Goal: Task Accomplishment & Management: Manage account settings

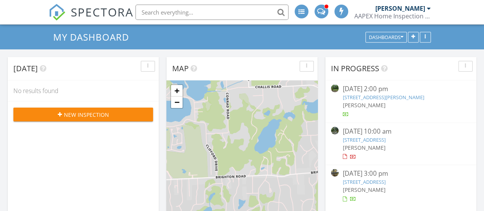
scroll to position [38, 0]
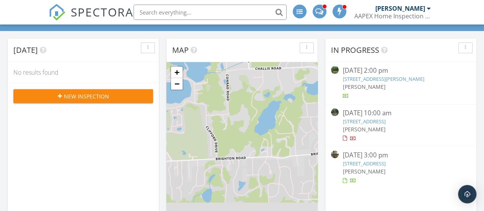
click at [357, 119] on link "17224 Waveney, Detroit, MI 48224" at bounding box center [363, 121] width 43 height 7
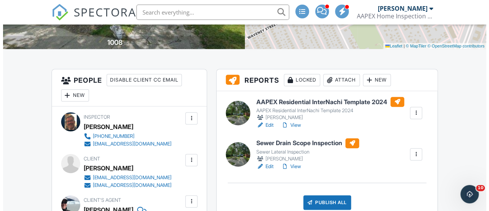
scroll to position [229, 0]
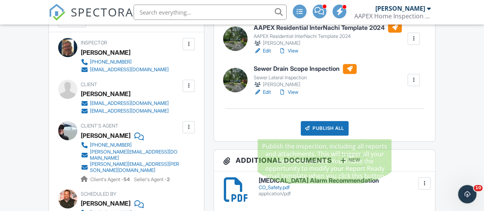
click at [319, 128] on div "Publish All" at bounding box center [324, 128] width 48 height 15
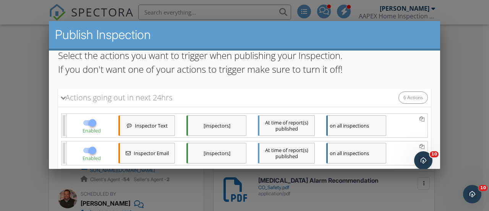
scroll to position [93, 0]
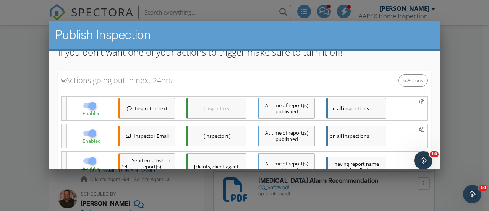
click at [273, 107] on div "At time of report(s) published" at bounding box center [286, 108] width 57 height 21
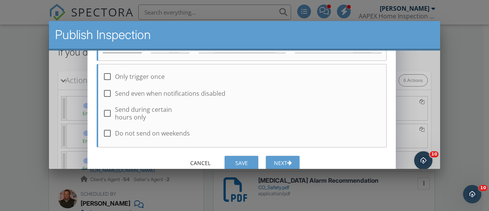
scroll to position [55, 0]
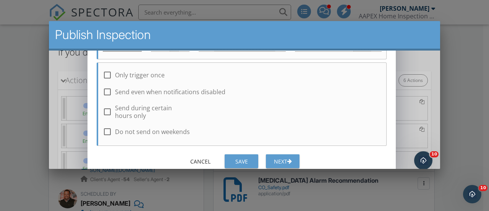
click at [284, 157] on div "Next" at bounding box center [282, 161] width 21 height 8
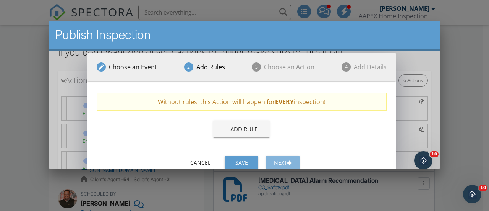
scroll to position [0, 0]
click at [284, 156] on button "Next" at bounding box center [283, 163] width 34 height 14
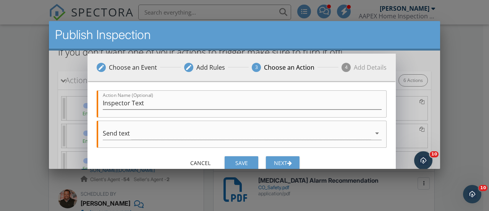
click at [284, 156] on button "Next" at bounding box center [283, 163] width 34 height 14
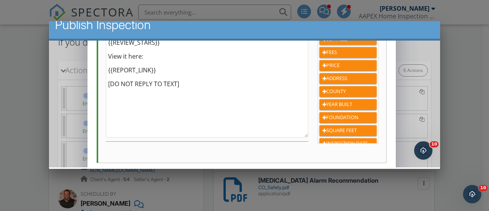
scroll to position [171, 0]
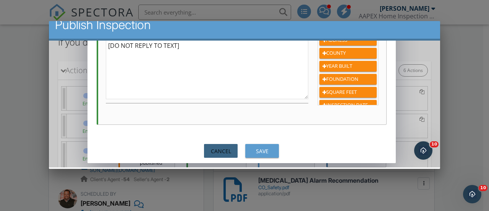
click at [220, 147] on div "Cancel" at bounding box center [220, 151] width 21 height 8
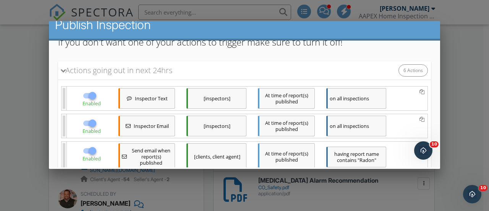
click at [270, 125] on div "At time of report(s) published" at bounding box center [286, 125] width 57 height 21
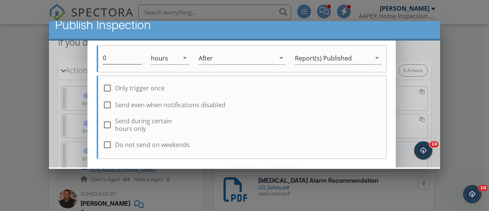
scroll to position [55, 0]
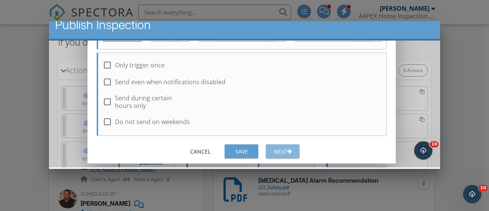
click at [287, 149] on div "Next" at bounding box center [282, 151] width 21 height 8
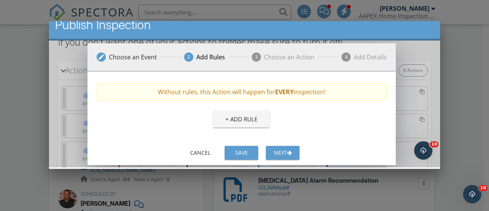
click at [287, 147] on button "Next" at bounding box center [283, 153] width 34 height 14
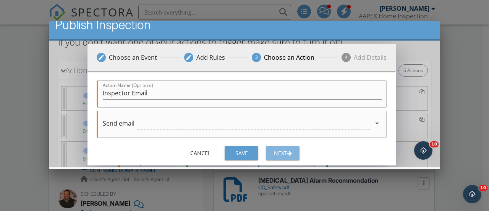
click at [283, 151] on div "Next" at bounding box center [282, 153] width 21 height 8
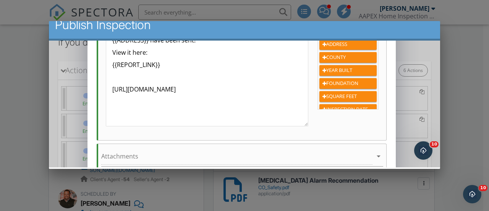
scroll to position [291, 0]
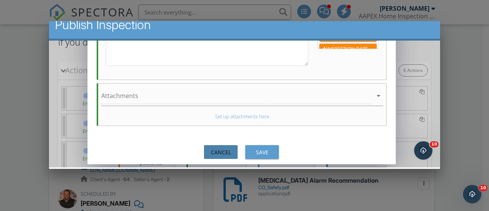
click at [231, 148] on div "Cancel" at bounding box center [220, 152] width 21 height 8
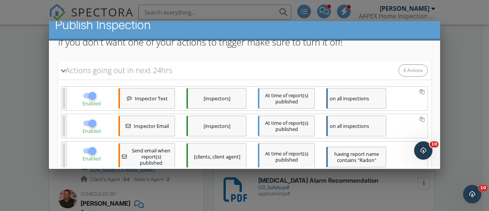
scroll to position [274, 0]
click at [280, 150] on div "At time of report(s) published" at bounding box center [286, 156] width 57 height 27
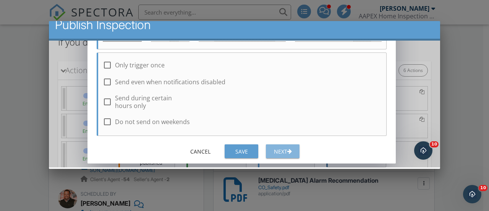
click at [289, 147] on div "Next" at bounding box center [282, 151] width 21 height 8
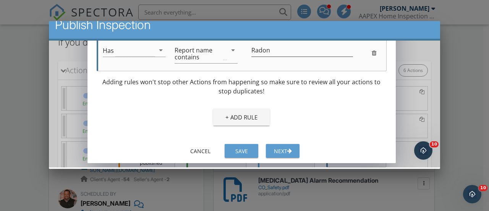
click at [281, 143] on div "Cancel Save Next" at bounding box center [242, 150] width 309 height 18
click at [281, 149] on div "Next" at bounding box center [282, 151] width 21 height 8
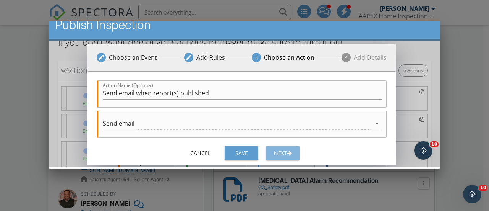
scroll to position [0, 0]
click at [276, 147] on button "Next" at bounding box center [283, 153] width 34 height 14
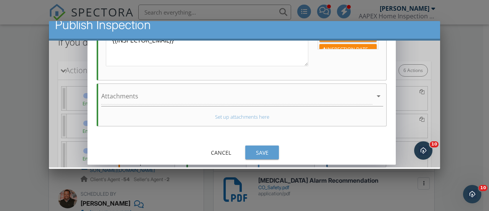
scroll to position [291, 0]
click at [226, 145] on button "Cancel" at bounding box center [221, 152] width 34 height 14
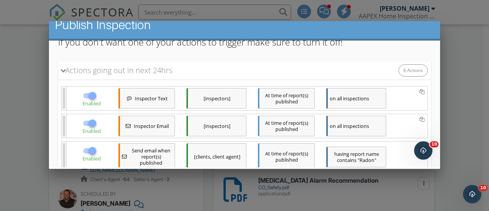
click at [285, 152] on div "At time of report(s) published" at bounding box center [286, 156] width 57 height 27
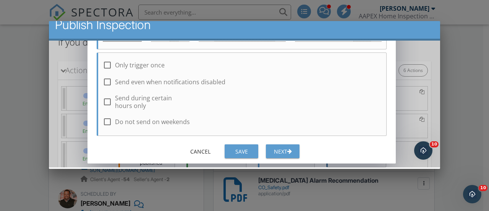
click at [286, 151] on div "Next" at bounding box center [282, 151] width 21 height 8
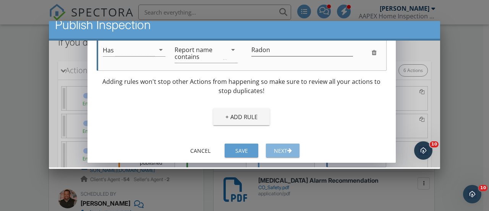
scroll to position [40, 0]
click at [289, 149] on div "button" at bounding box center [289, 150] width 5 height 5
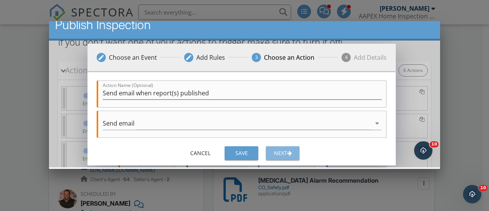
scroll to position [0, 0]
drag, startPoint x: 281, startPoint y: 149, endPoint x: 279, endPoint y: 143, distance: 5.7
click at [281, 147] on button "Next" at bounding box center [283, 153] width 34 height 14
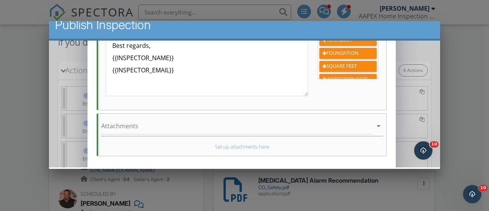
scroll to position [291, 0]
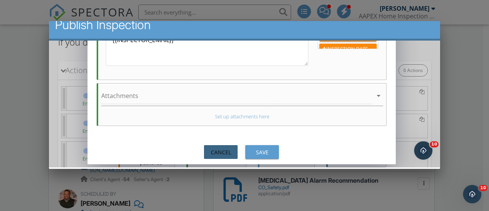
click at [224, 148] on div "Cancel" at bounding box center [220, 152] width 21 height 8
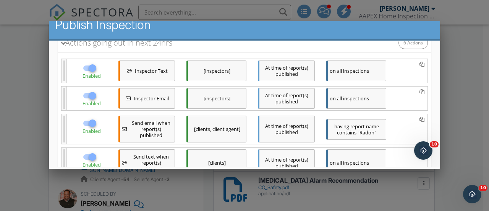
scroll to position [132, 0]
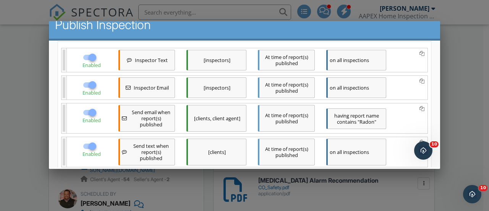
click at [283, 146] on div "At time of report(s) published" at bounding box center [286, 151] width 57 height 27
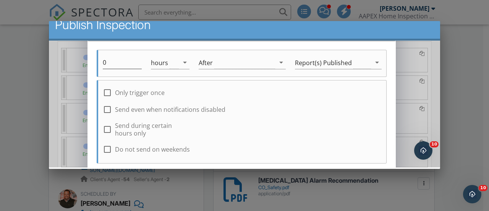
scroll to position [55, 0]
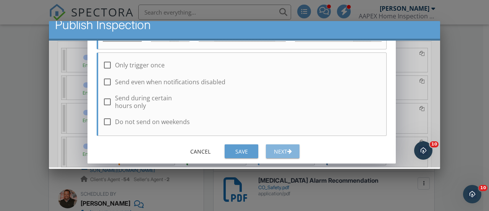
click at [283, 148] on div "Next" at bounding box center [282, 151] width 21 height 8
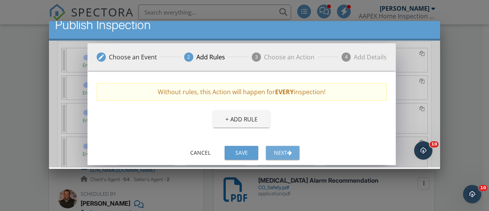
drag, startPoint x: 278, startPoint y: 147, endPoint x: 277, endPoint y: 143, distance: 3.8
click at [278, 146] on button "Next" at bounding box center [283, 153] width 34 height 14
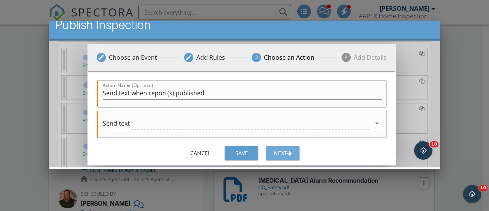
click at [285, 153] on div "Next" at bounding box center [282, 153] width 21 height 8
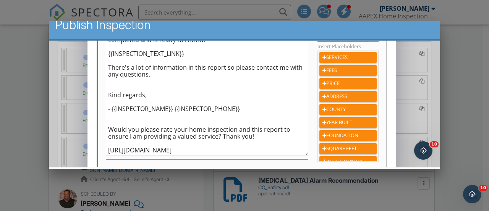
scroll to position [28, 0]
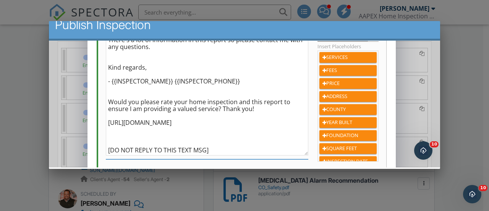
drag, startPoint x: 106, startPoint y: 128, endPoint x: 239, endPoint y: 130, distance: 132.3
click at [239, 130] on textarea "Hi {{CLIENT_FIRST_NAME}}, your home inspection report has been completed and is…" at bounding box center [207, 91] width 203 height 128
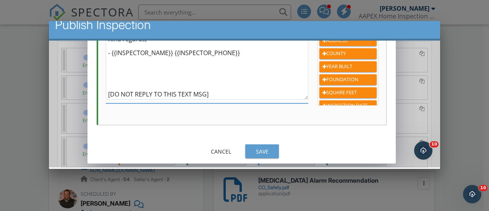
scroll to position [171, 0]
type textarea "Hi {{CLIENT_FIRST_NAME}}, your home inspection report has been completed and is…"
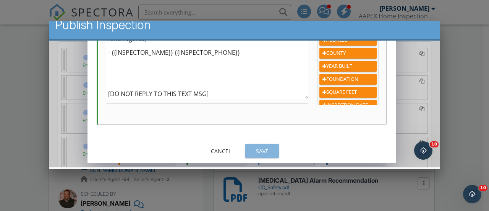
click at [250, 148] on button "Save" at bounding box center [262, 151] width 34 height 14
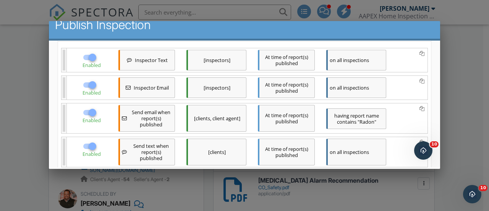
scroll to position [170, 0]
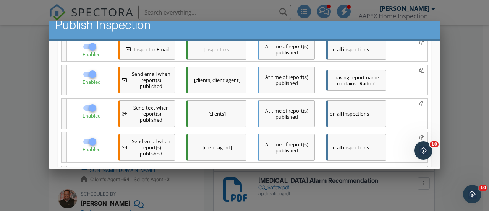
click at [273, 143] on div "At time of report(s) published" at bounding box center [286, 147] width 57 height 27
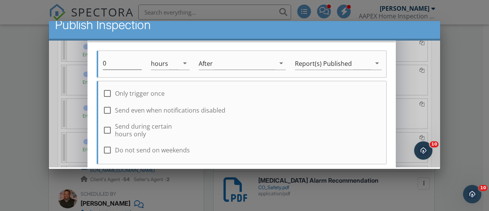
scroll to position [55, 0]
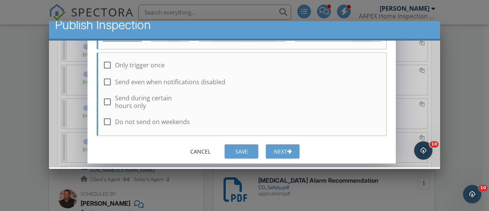
click at [285, 149] on div "Next" at bounding box center [282, 151] width 21 height 8
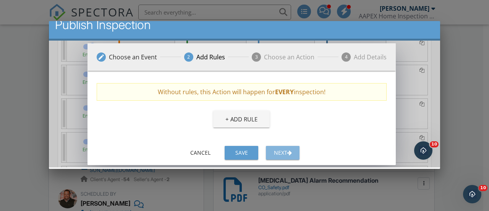
scroll to position [0, 0]
click at [284, 149] on div "Next" at bounding box center [282, 152] width 21 height 8
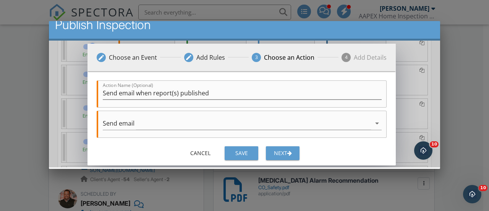
click at [284, 149] on div "Next" at bounding box center [282, 153] width 21 height 8
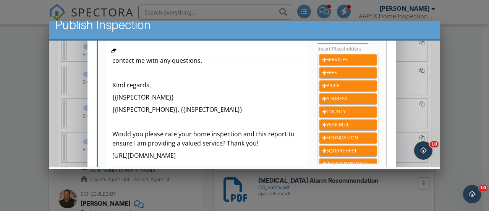
scroll to position [81, 0]
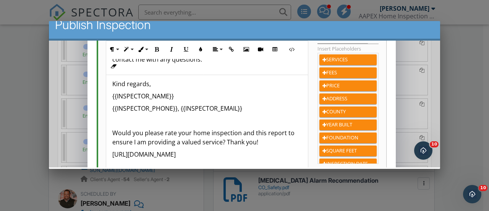
drag, startPoint x: 110, startPoint y: 129, endPoint x: 252, endPoint y: 151, distance: 143.9
click at [252, 151] on div "Hello, {{AGENT_FIRST_NAME}}, The full home inspection report for {{CLIENT_FIRST…" at bounding box center [207, 79] width 202 height 202
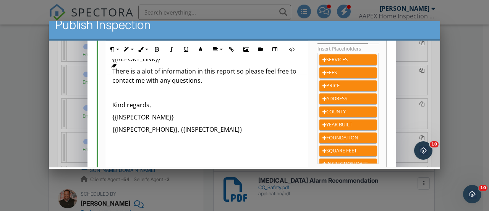
scroll to position [198, 0]
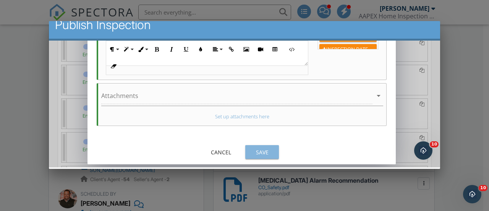
click at [257, 150] on div "Save" at bounding box center [262, 152] width 21 height 8
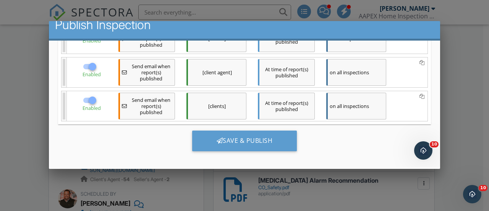
scroll to position [246, 0]
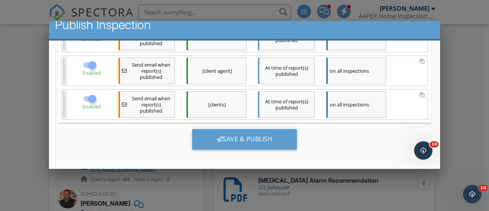
click at [278, 106] on div "At time of report(s) published" at bounding box center [286, 104] width 57 height 27
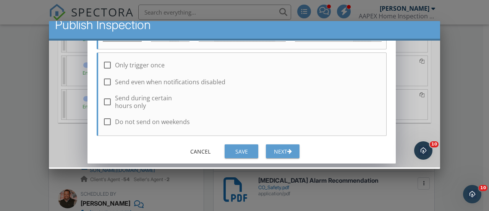
scroll to position [55, 0]
click at [277, 150] on div "Next" at bounding box center [282, 151] width 21 height 8
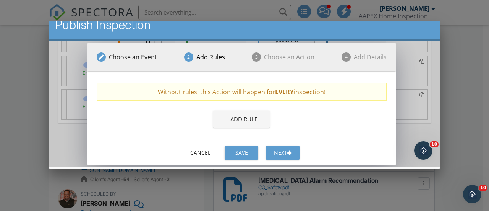
scroll to position [0, 0]
click at [277, 149] on div "Next" at bounding box center [282, 152] width 21 height 8
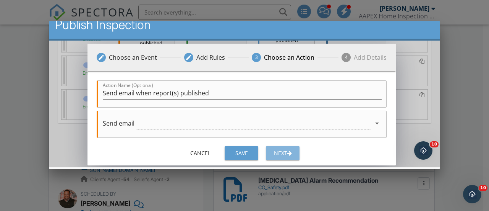
click at [277, 149] on div "Next" at bounding box center [282, 153] width 21 height 8
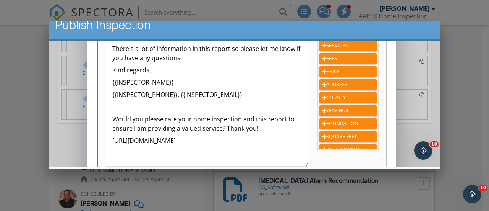
scroll to position [191, 0]
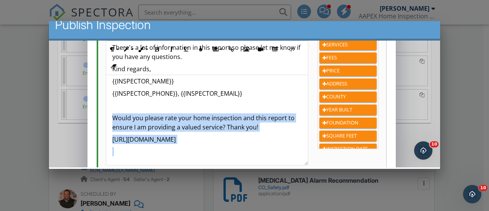
drag, startPoint x: 108, startPoint y: 115, endPoint x: 266, endPoint y: 143, distance: 159.8
click at [268, 143] on div "Hi {{CLIENT_FIRST_NAME}}, Your full home inspection report has been completed a…" at bounding box center [207, 76] width 202 height 177
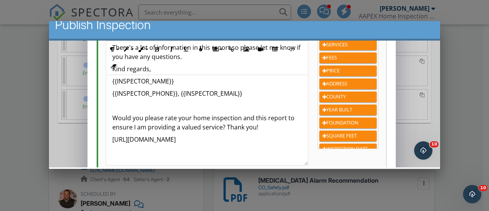
scroll to position [225, 0]
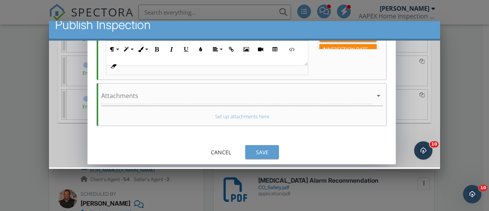
click at [255, 152] on div "Save" at bounding box center [262, 152] width 21 height 8
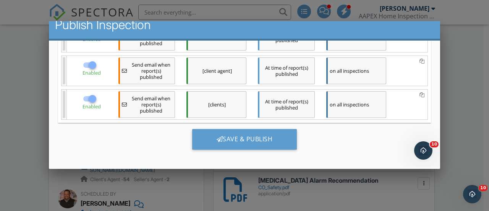
click at [285, 104] on div "At time of report(s) published" at bounding box center [286, 104] width 57 height 27
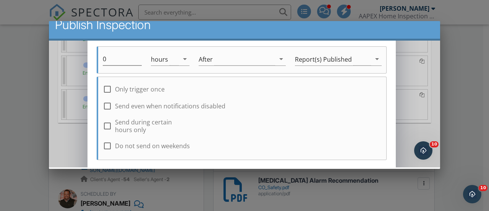
scroll to position [55, 0]
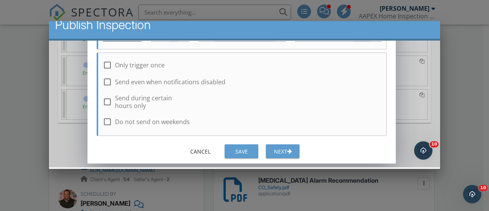
click at [281, 147] on div "Next" at bounding box center [282, 151] width 21 height 8
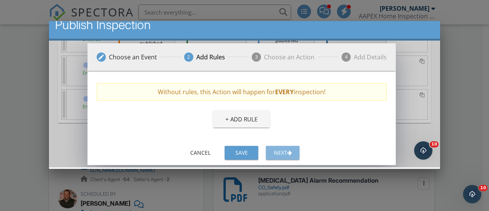
scroll to position [0, 0]
click at [276, 149] on div "Next" at bounding box center [282, 152] width 21 height 8
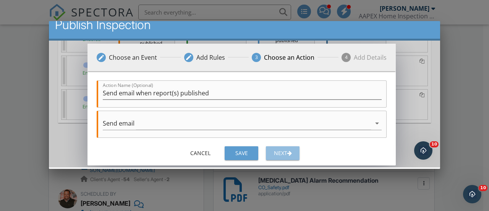
drag, startPoint x: 279, startPoint y: 151, endPoint x: 270, endPoint y: 125, distance: 27.8
click at [279, 151] on div "Next" at bounding box center [282, 153] width 21 height 8
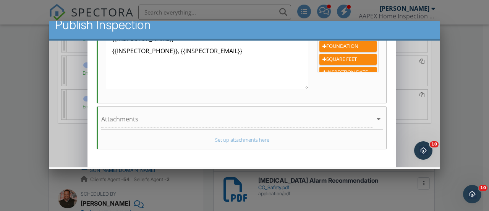
scroll to position [291, 0]
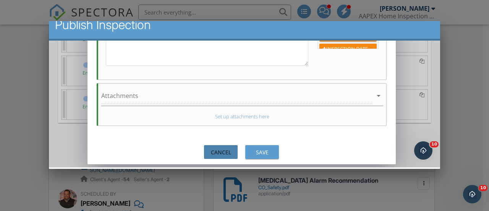
click at [224, 151] on div "Cancel" at bounding box center [220, 152] width 21 height 8
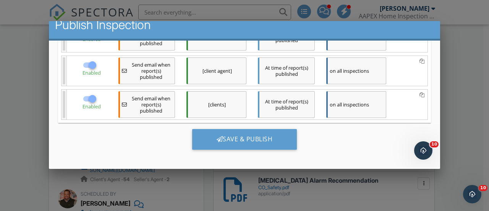
scroll to position [274, 0]
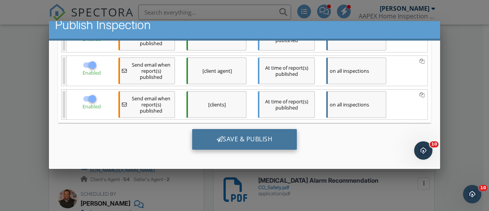
click at [229, 138] on div "Save & Publish" at bounding box center [244, 139] width 105 height 21
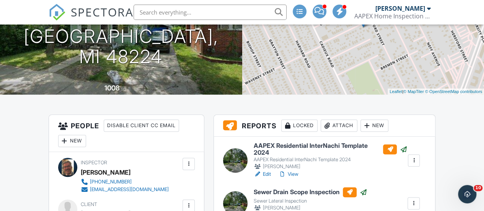
scroll to position [76, 0]
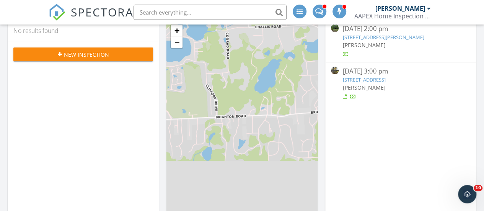
scroll to position [38, 0]
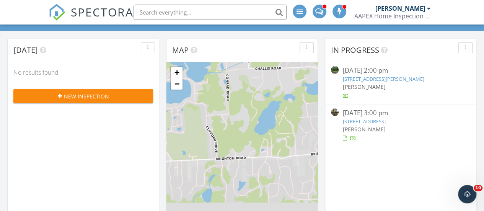
click at [427, 8] on div at bounding box center [429, 8] width 4 height 6
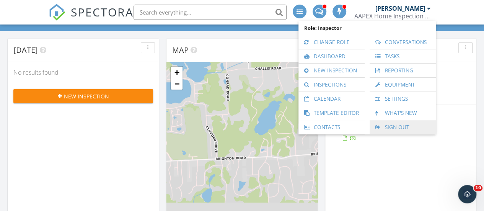
click at [387, 125] on link "Sign Out" at bounding box center [402, 127] width 58 height 14
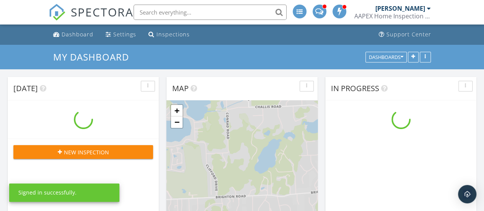
scroll to position [707, 495]
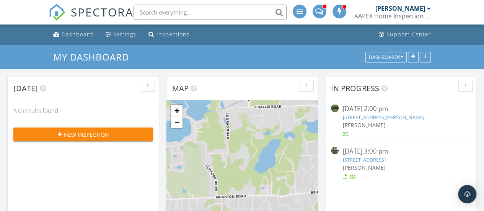
click at [357, 159] on link "[STREET_ADDRESS]" at bounding box center [363, 159] width 43 height 7
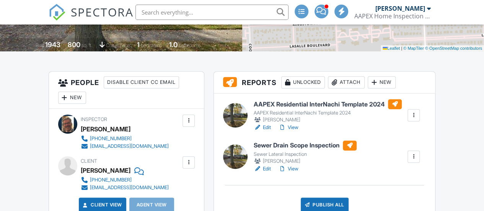
click at [266, 168] on link "Edit" at bounding box center [261, 169] width 17 height 8
